Goal: Information Seeking & Learning: Find specific fact

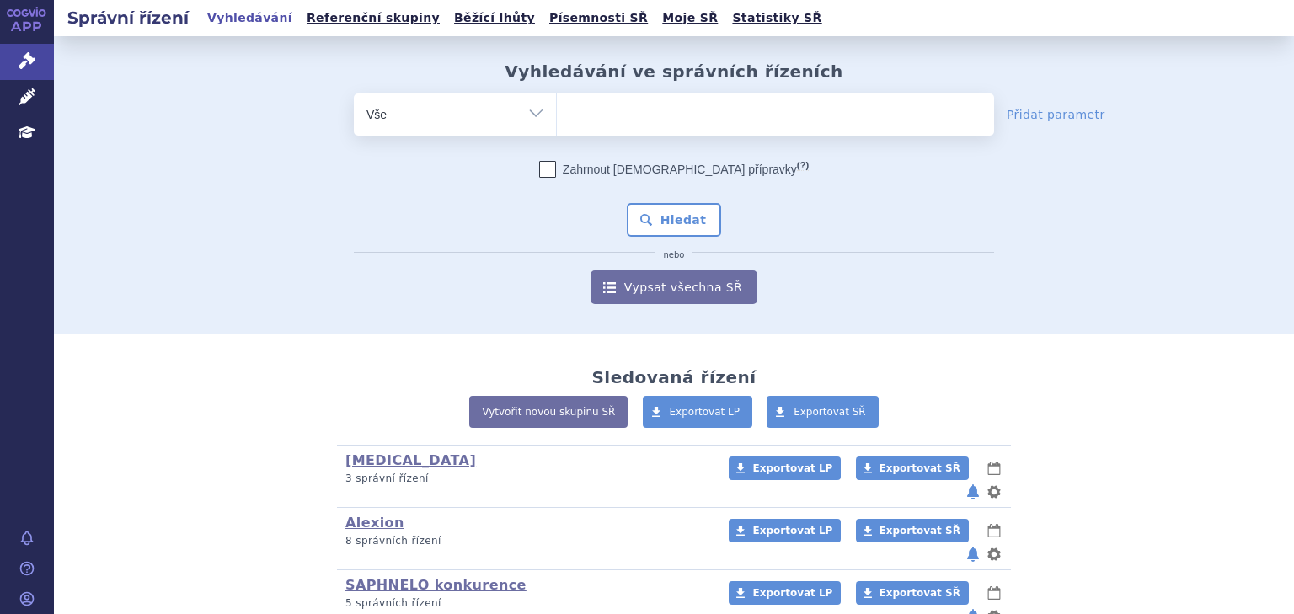
click at [610, 115] on ul at bounding box center [775, 111] width 437 height 35
click at [557, 115] on select at bounding box center [556, 114] width 1 height 42
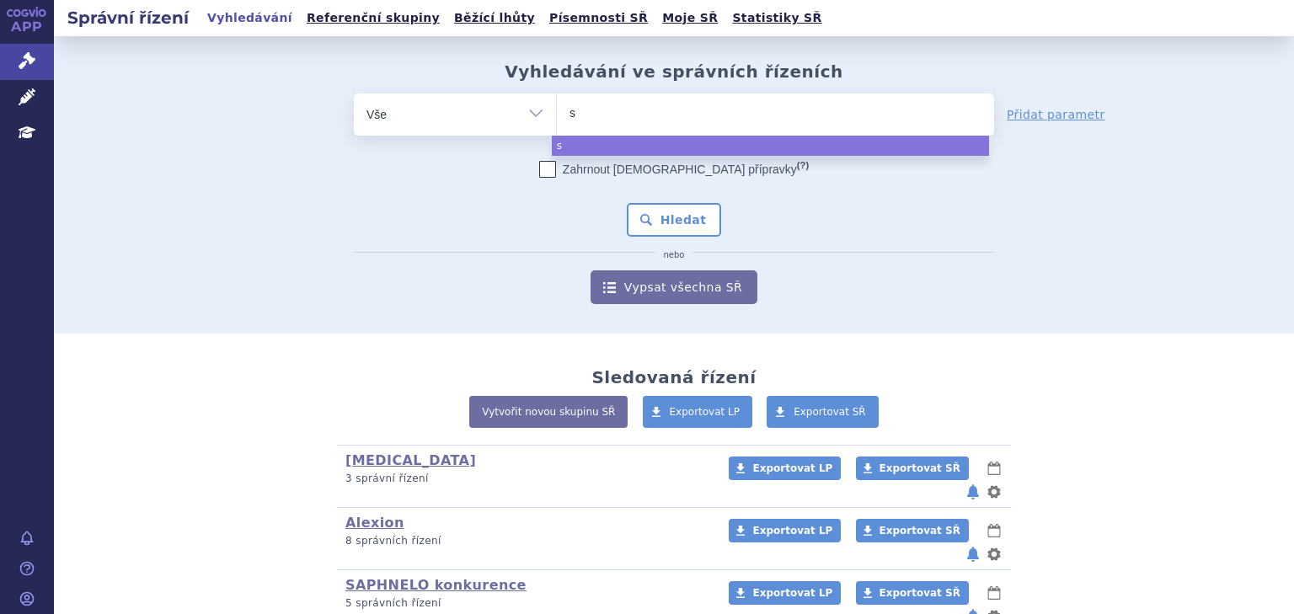
type input "su"
type input "sukls"
type input "sukls32"
type input "sukls325"
type input "sukls3258"
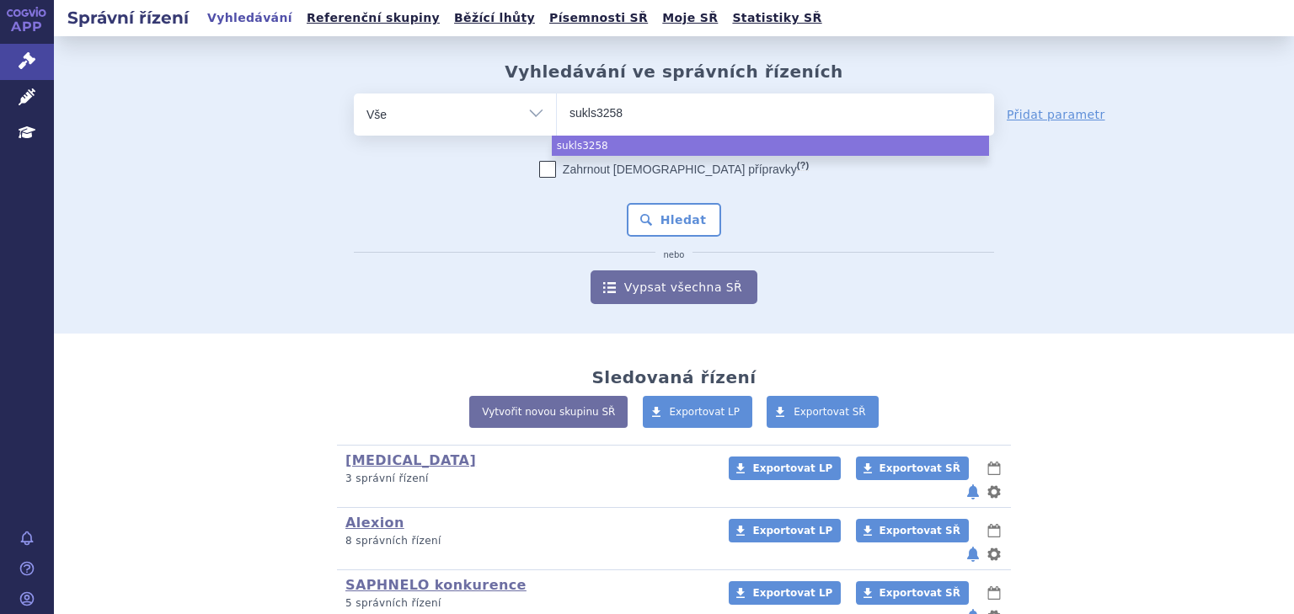
type input "sukls32583"
type input "sukls325835"
type input "sukls325835/"
type input "sukls325835/20"
type input "sukls325835/2025"
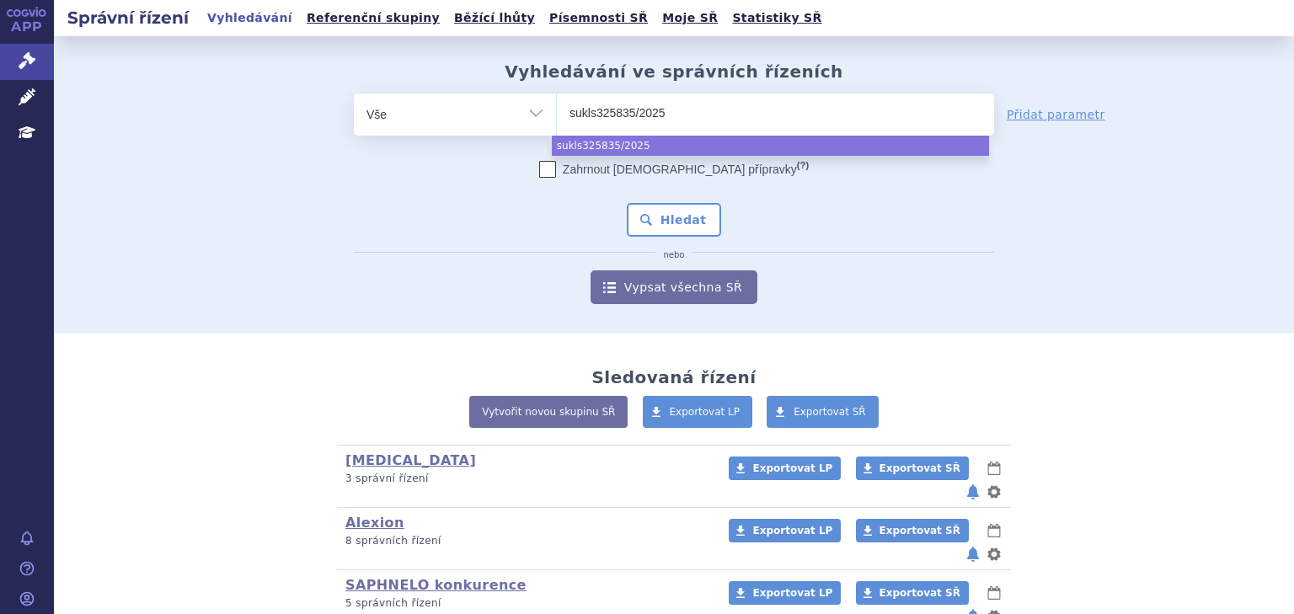
select select "sukls325835/2025"
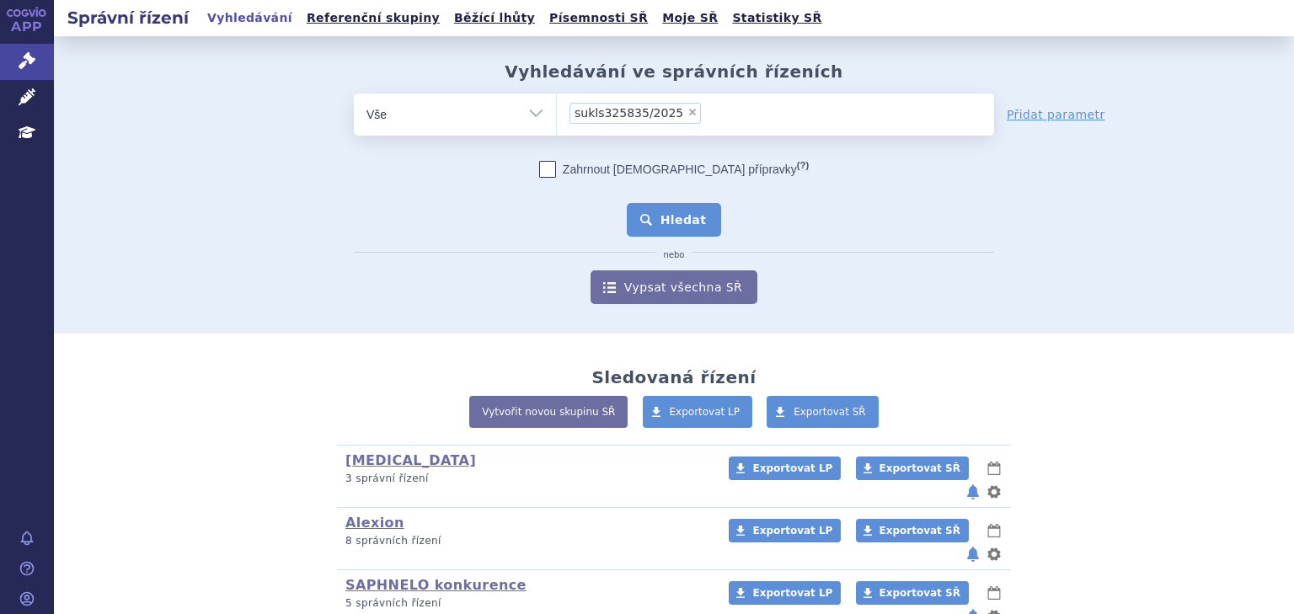
click at [686, 219] on button "Hledat" at bounding box center [674, 220] width 95 height 34
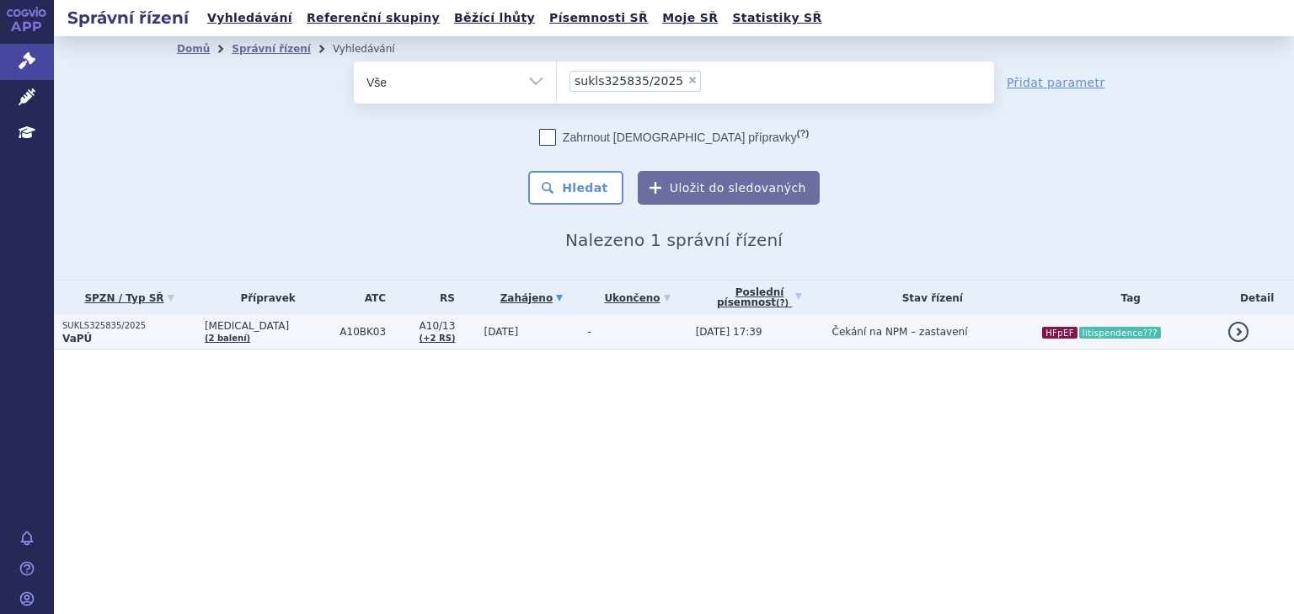
click at [582, 337] on td "-" at bounding box center [633, 332] width 108 height 35
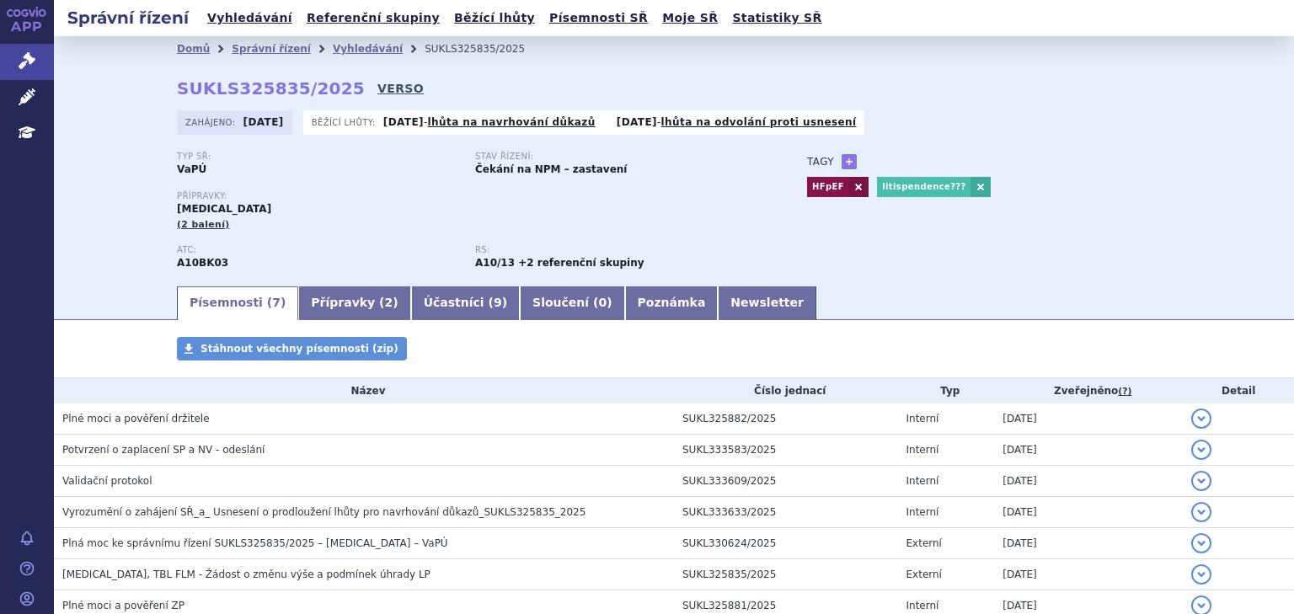
click at [378, 84] on link "VERSO" at bounding box center [401, 88] width 46 height 17
